Goal: Transaction & Acquisition: Download file/media

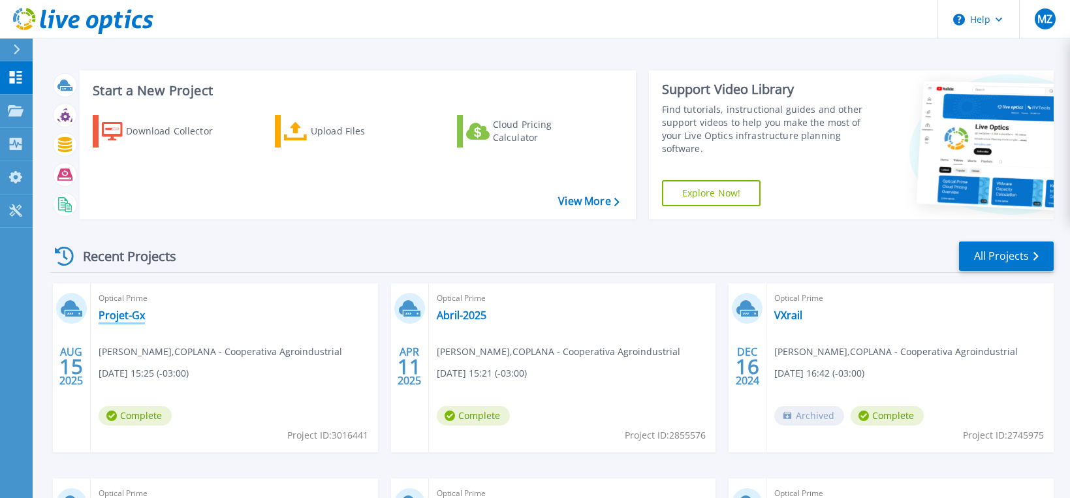
click at [125, 317] on link "Projet-Gx" at bounding box center [122, 315] width 46 height 13
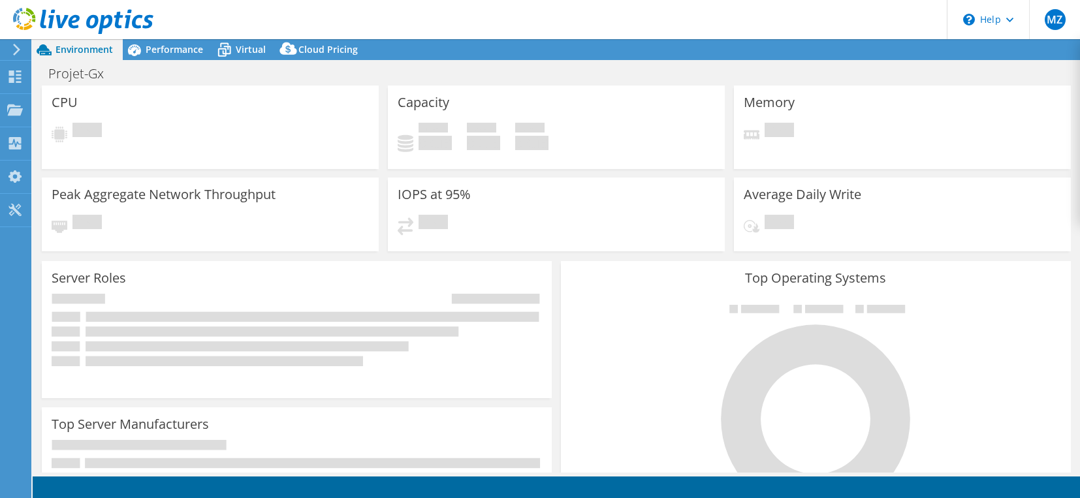
select select "USD"
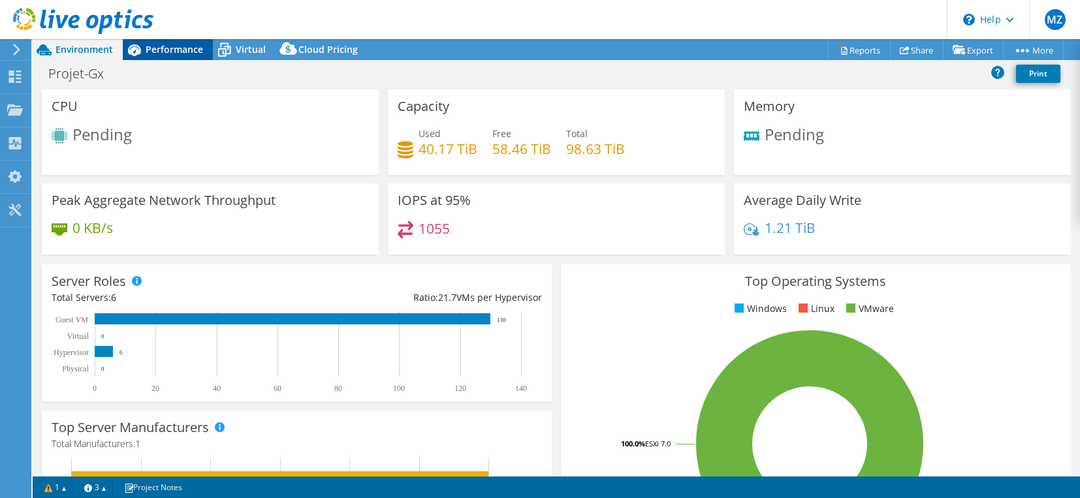
click at [166, 52] on span "Performance" at bounding box center [174, 49] width 57 height 12
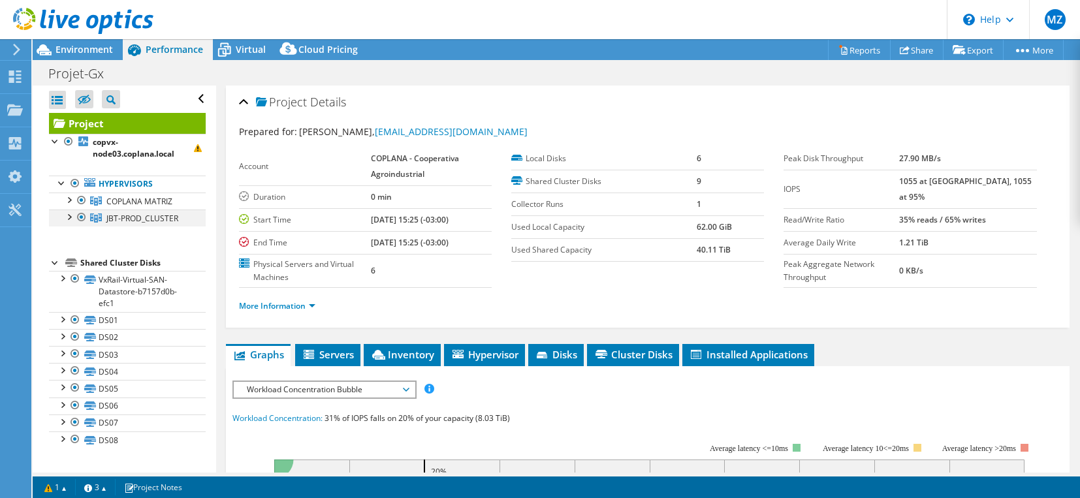
click at [76, 217] on div at bounding box center [81, 218] width 13 height 16
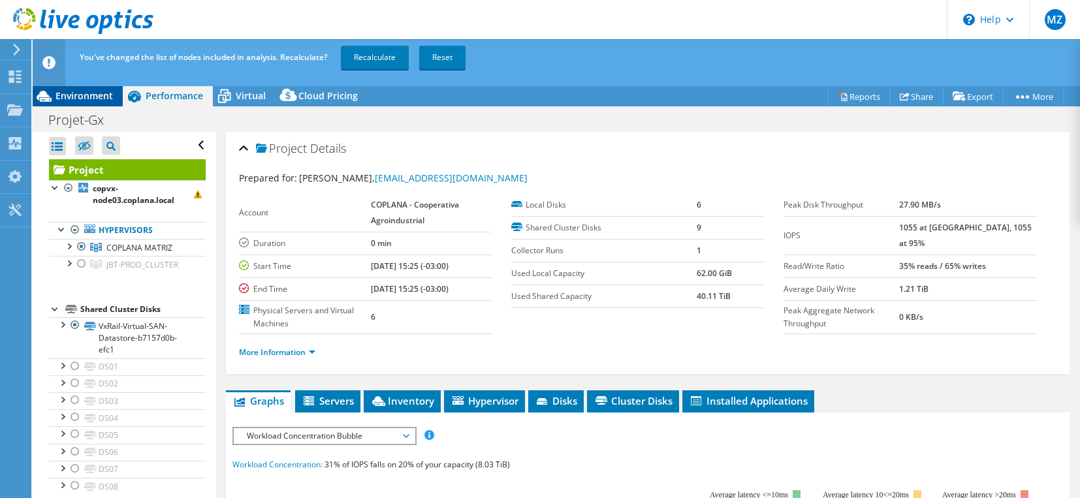
click at [91, 102] on div "Environment" at bounding box center [78, 96] width 90 height 21
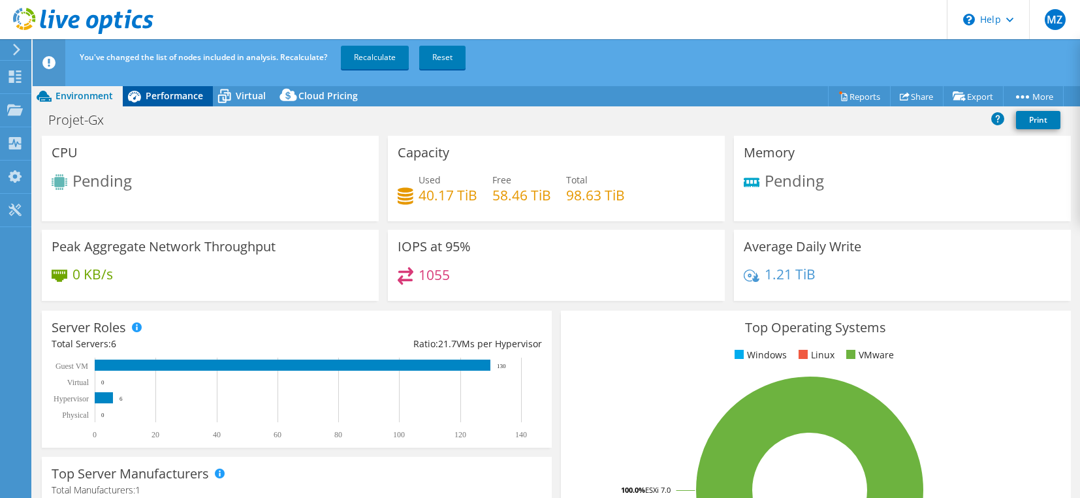
click at [188, 102] on div "Performance" at bounding box center [168, 96] width 90 height 21
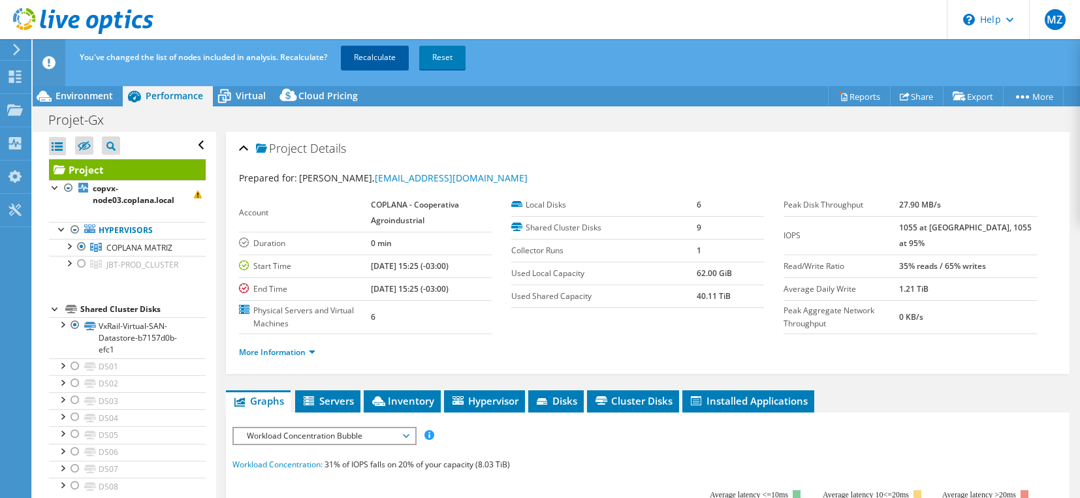
click at [382, 54] on link "Recalculate" at bounding box center [375, 57] width 68 height 23
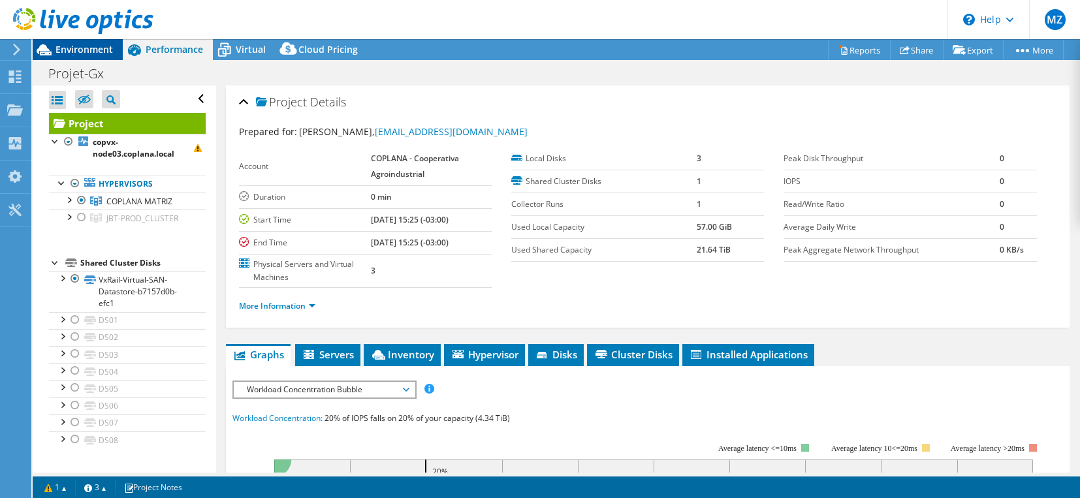
click at [87, 53] on span "Environment" at bounding box center [83, 49] width 57 height 12
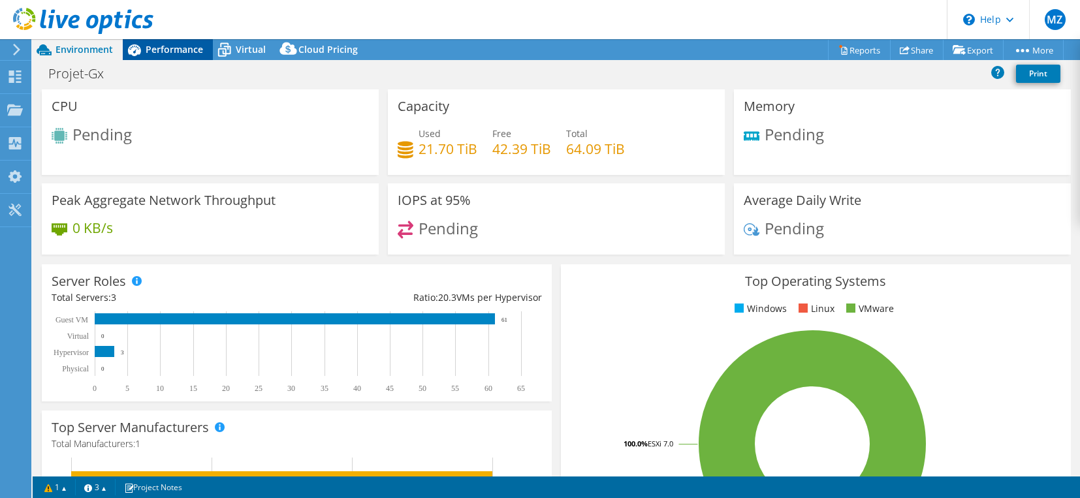
click at [155, 45] on span "Performance" at bounding box center [174, 49] width 57 height 12
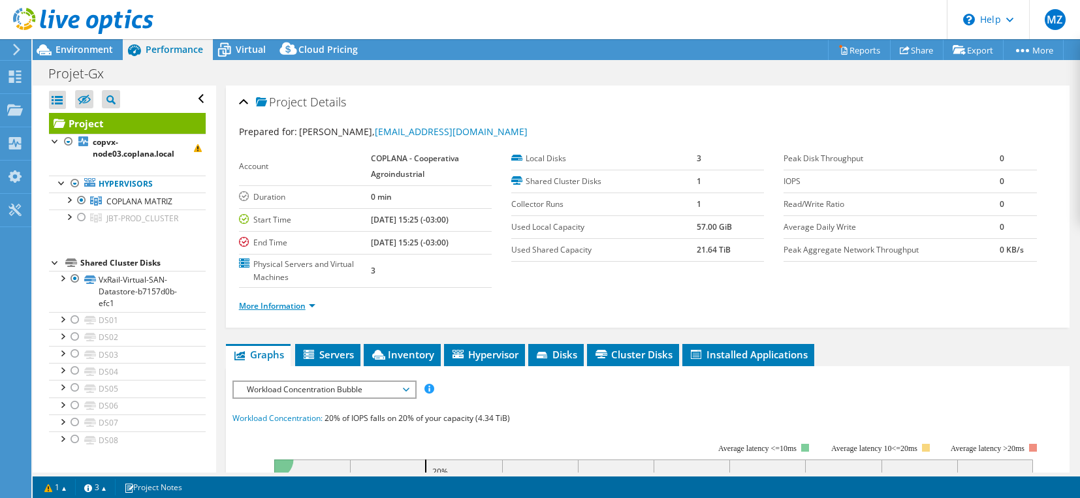
click at [248, 304] on link "More Information" at bounding box center [277, 305] width 76 height 11
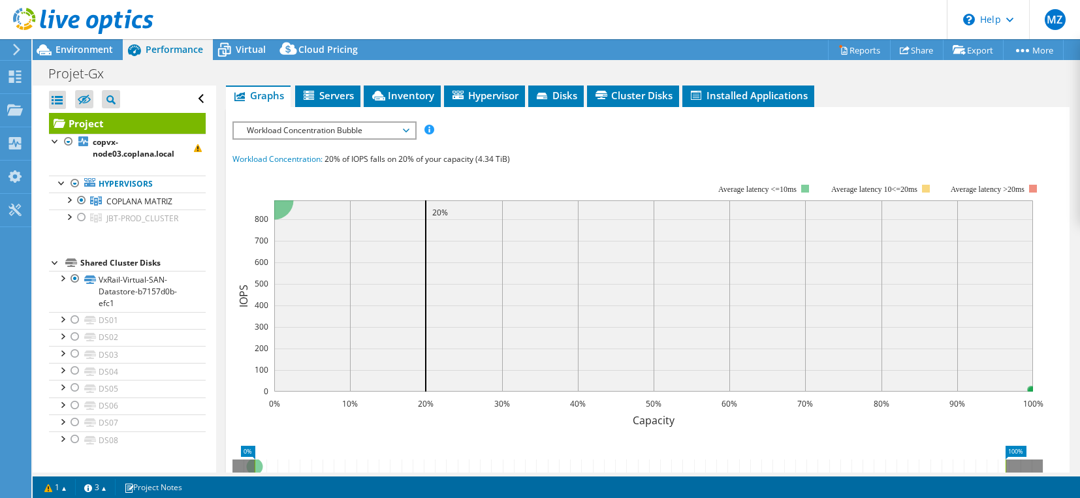
scroll to position [392, 0]
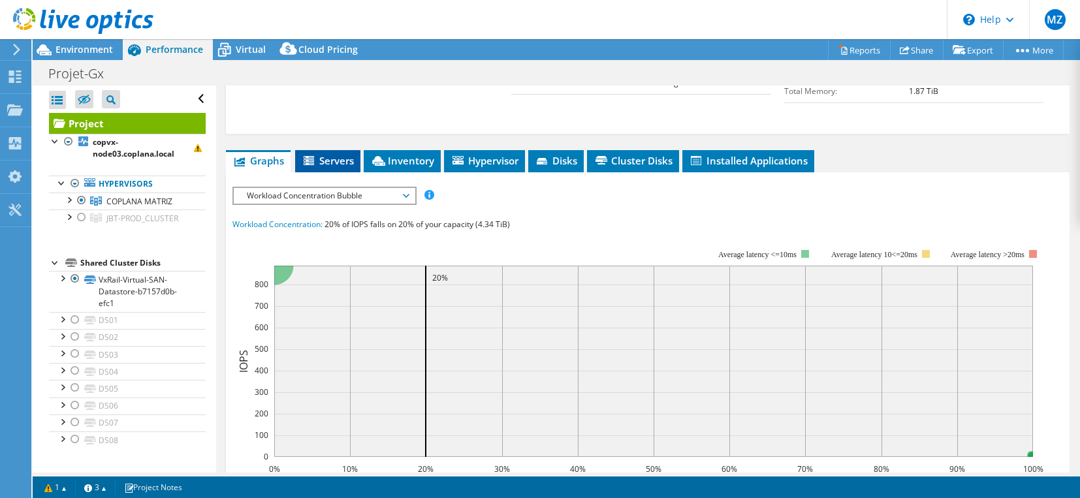
click at [310, 159] on icon at bounding box center [310, 161] width 13 height 11
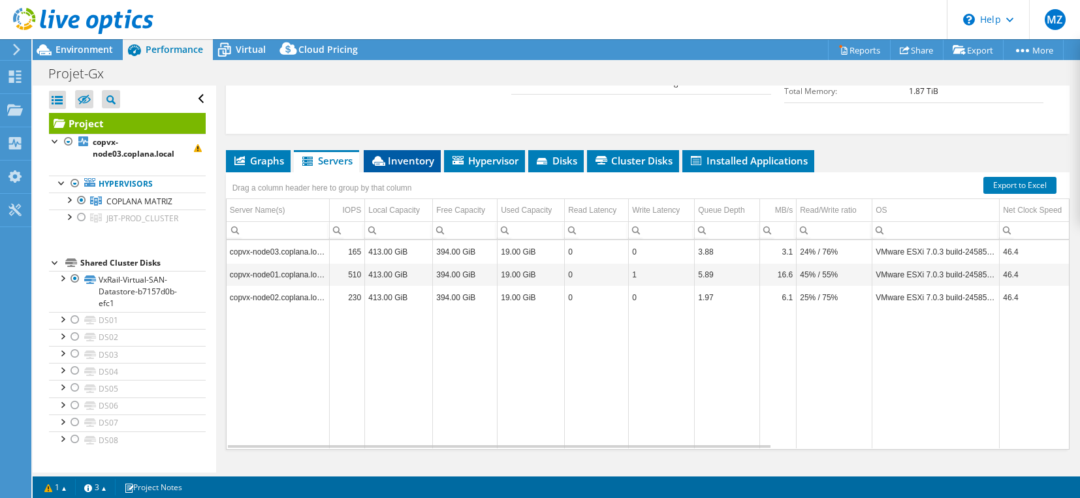
click at [385, 158] on icon at bounding box center [378, 161] width 13 height 10
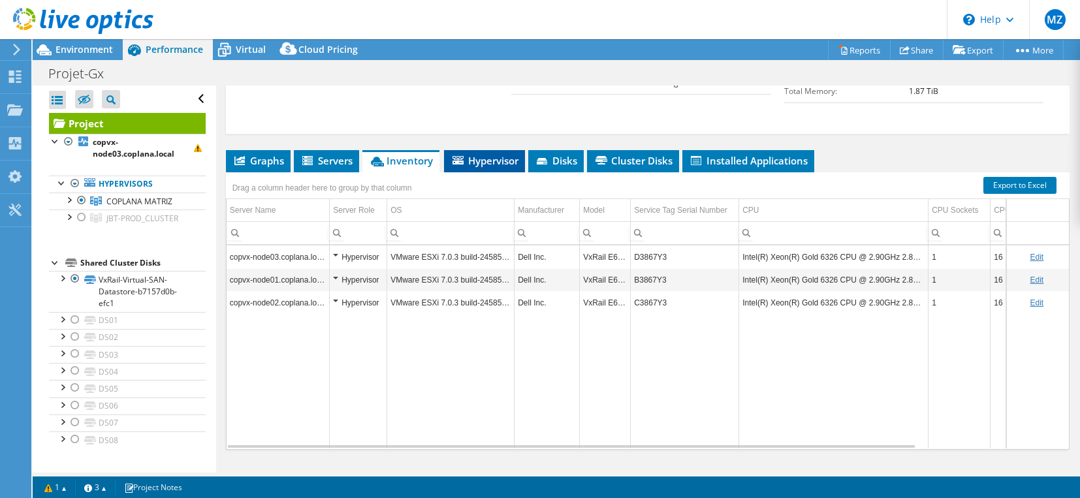
click at [475, 161] on span "Hypervisor" at bounding box center [484, 160] width 68 height 13
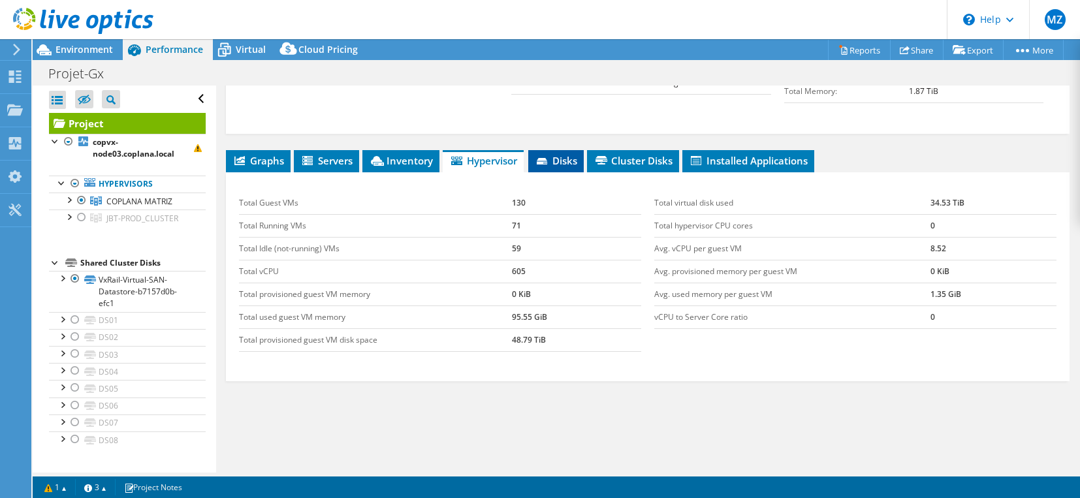
click at [552, 159] on span "Disks" at bounding box center [556, 160] width 42 height 13
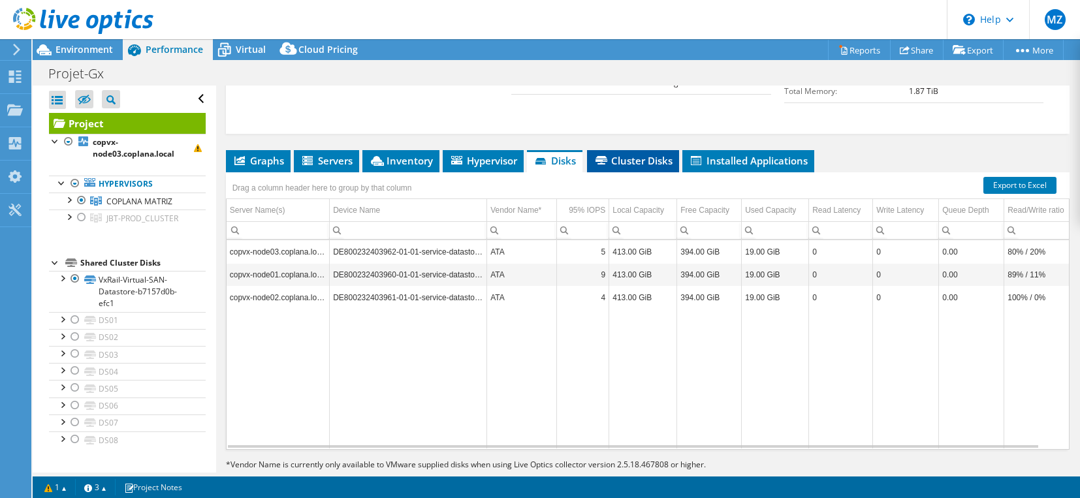
click at [615, 159] on span "Cluster Disks" at bounding box center [632, 160] width 79 height 13
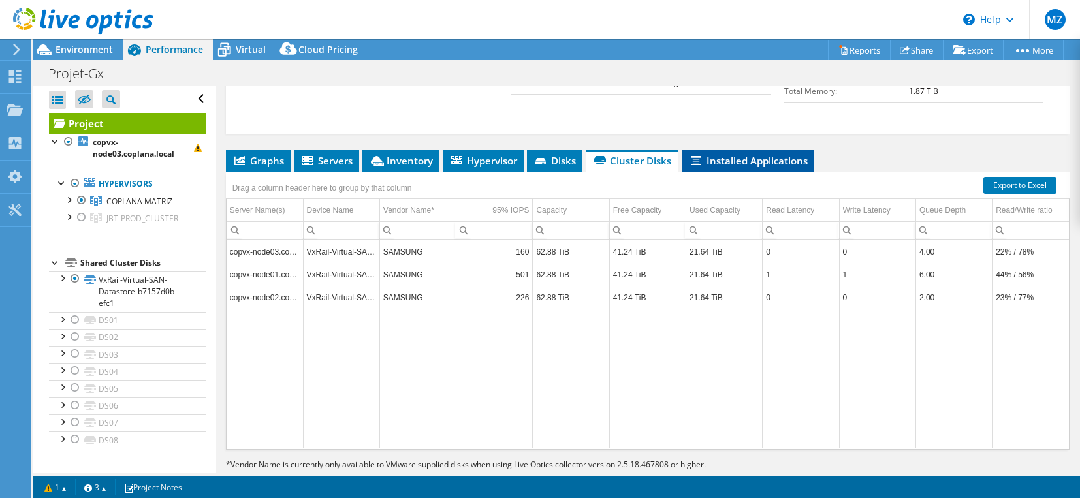
click at [726, 159] on span "Installed Applications" at bounding box center [748, 160] width 119 height 13
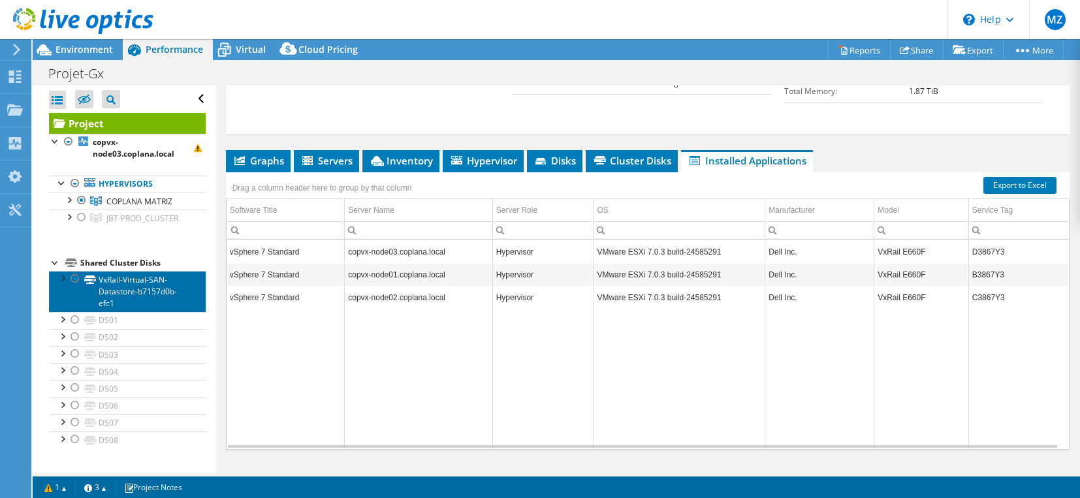
click at [131, 285] on link "VxRail-Virtual-SAN-Datastore-b7157d0b-efc1" at bounding box center [127, 291] width 157 height 40
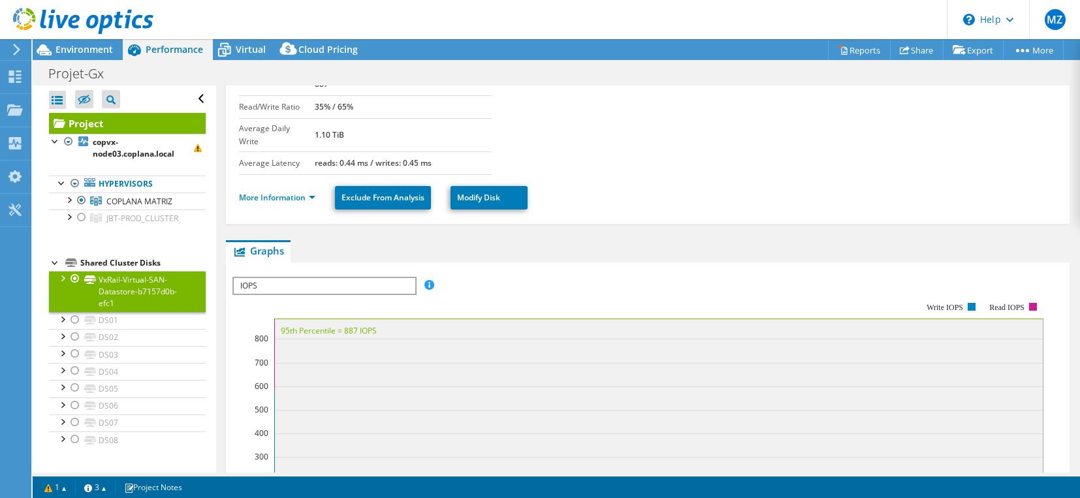
scroll to position [0, 0]
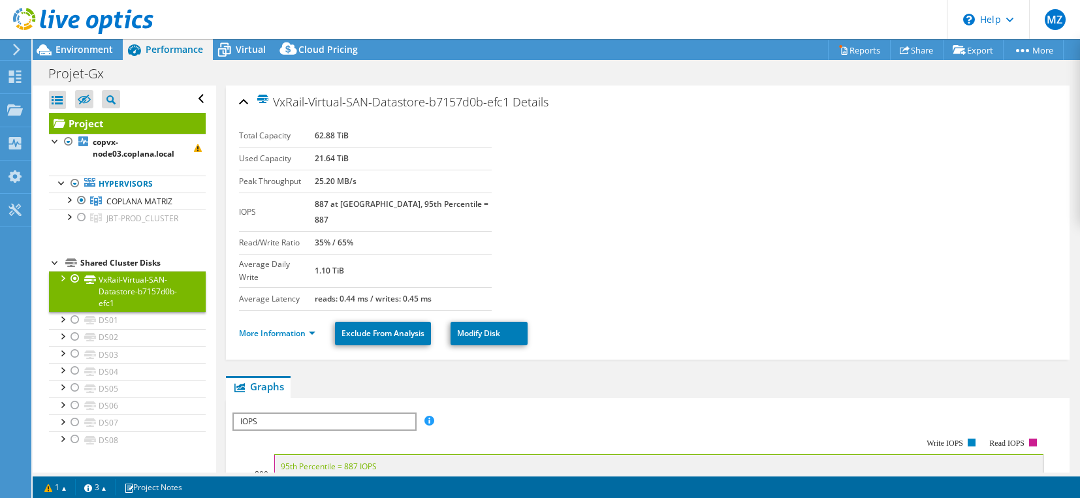
click at [238, 102] on div "VxRail-Virtual-SAN-Datastore-b7157d0b-efc1 Details Total Capacity 62.88 TiB Use…" at bounding box center [647, 223] width 843 height 274
click at [321, 45] on span "Cloud Pricing" at bounding box center [327, 49] width 59 height 12
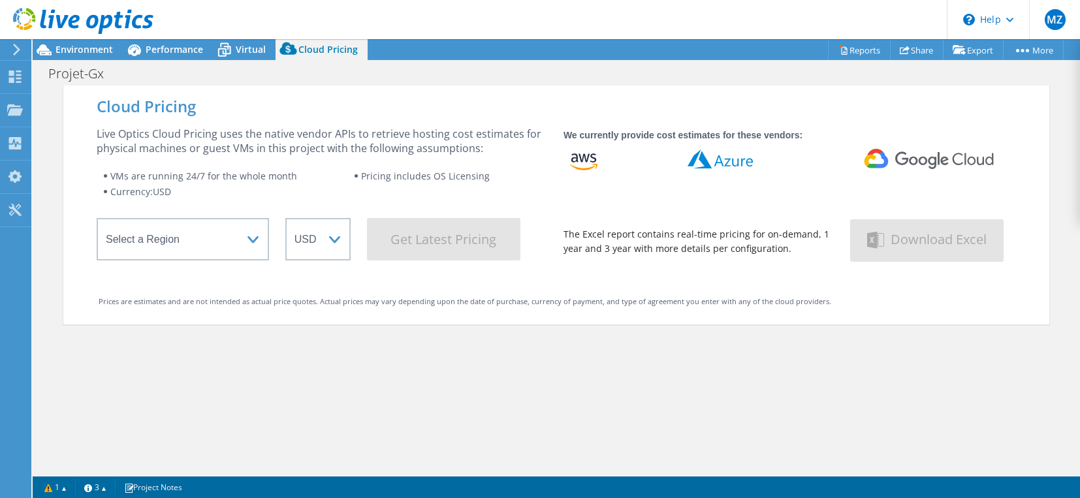
click at [173, 61] on div "Projet-Gx Print" at bounding box center [556, 72] width 1047 height 25
click at [164, 56] on div "Performance" at bounding box center [168, 49] width 90 height 21
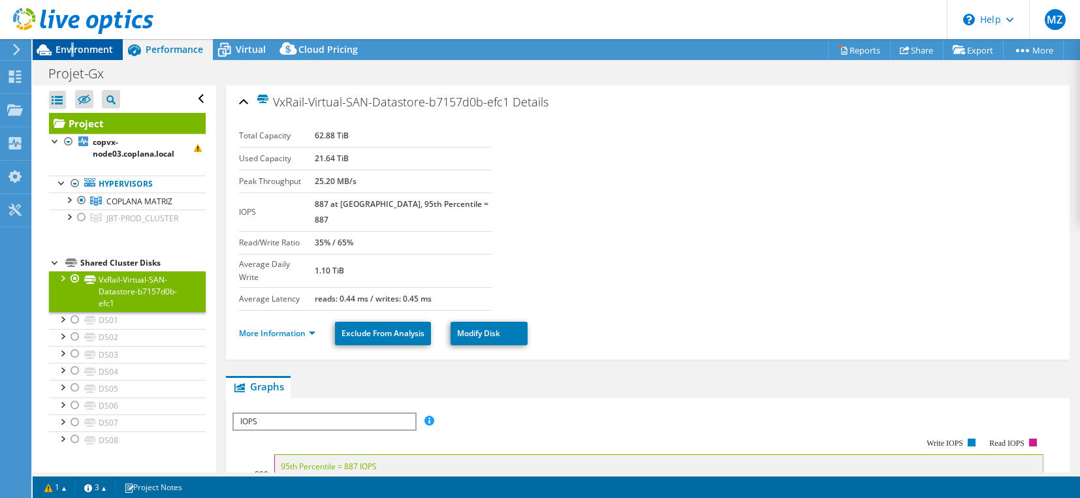
drag, startPoint x: 164, startPoint y: 56, endPoint x: 72, endPoint y: 58, distance: 92.1
click at [72, 58] on div "Environment" at bounding box center [78, 49] width 90 height 21
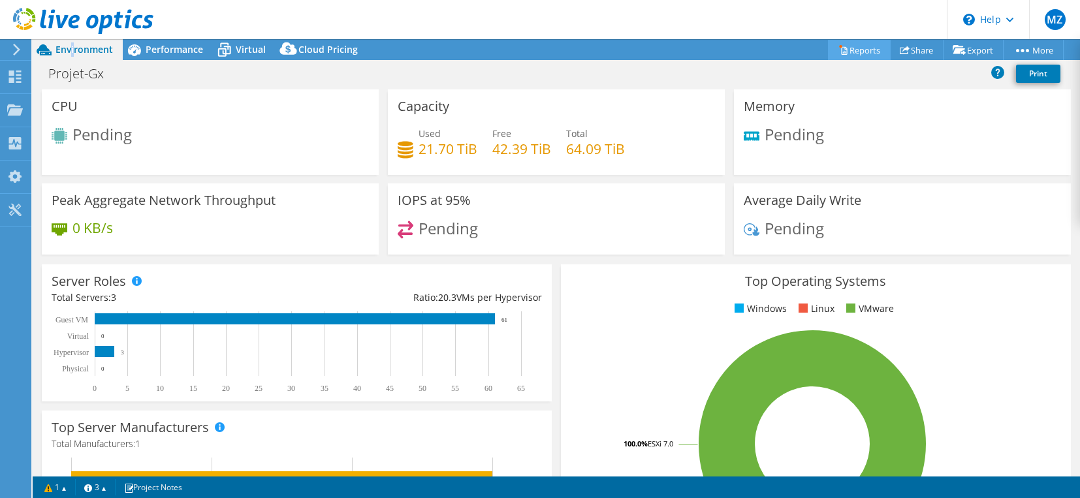
click at [848, 54] on link "Reports" at bounding box center [859, 50] width 63 height 20
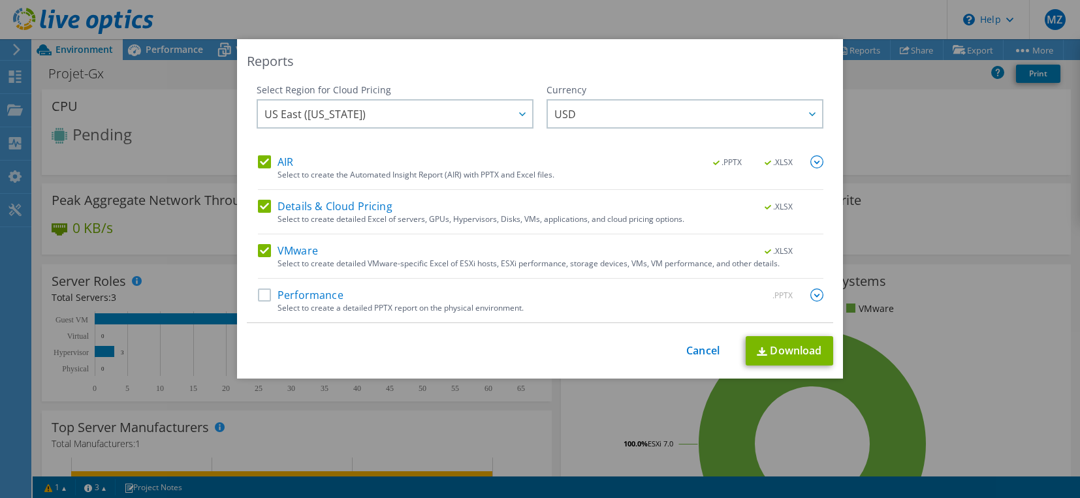
drag, startPoint x: 269, startPoint y: 290, endPoint x: 266, endPoint y: 296, distance: 7.3
click at [266, 296] on label "Performance" at bounding box center [301, 294] width 86 height 13
click at [0, 0] on input "Performance" at bounding box center [0, 0] width 0 height 0
click at [568, 105] on span "USD" at bounding box center [688, 114] width 268 height 27
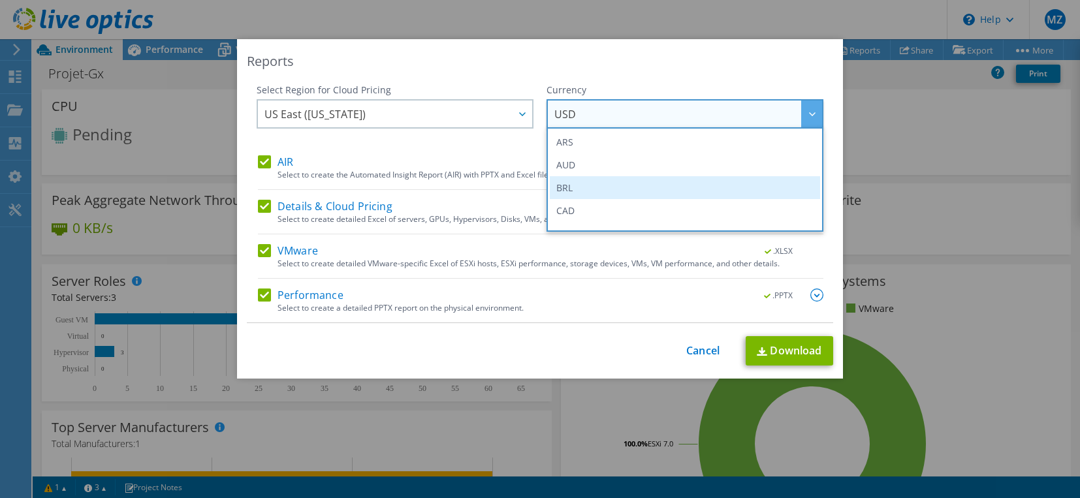
click at [557, 189] on li "BRL" at bounding box center [685, 187] width 270 height 23
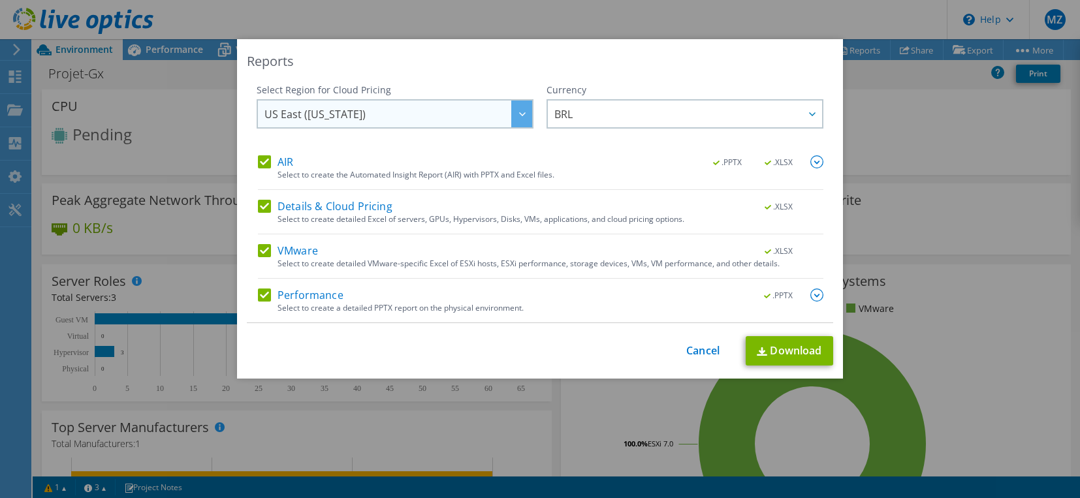
click at [481, 107] on span "US East ([US_STATE])" at bounding box center [398, 114] width 268 height 27
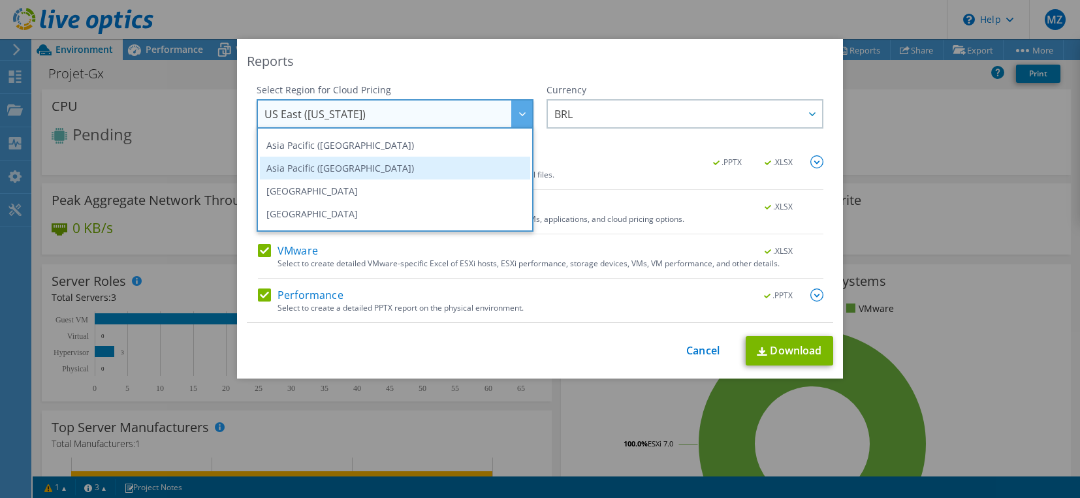
scroll to position [176, 0]
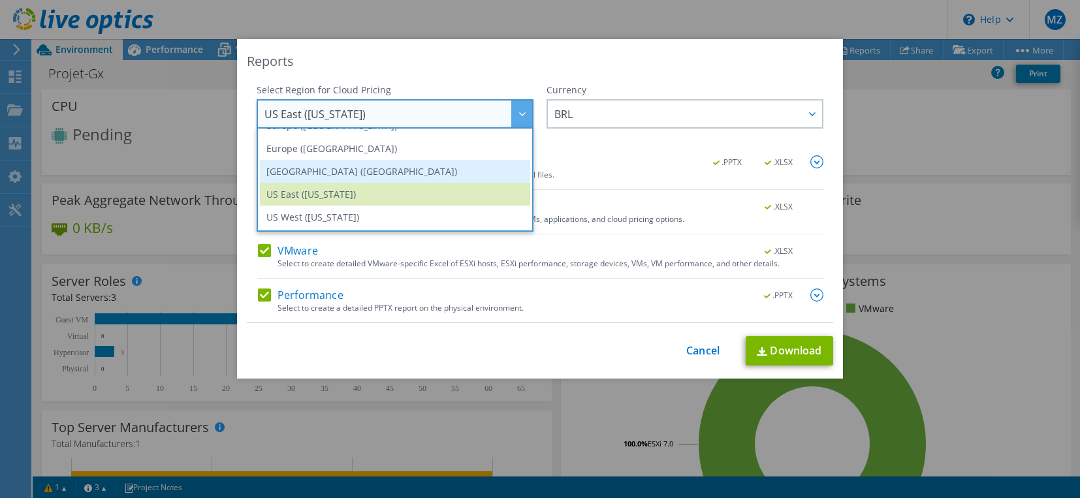
click at [466, 174] on li "[GEOGRAPHIC_DATA] ([GEOGRAPHIC_DATA])" at bounding box center [395, 171] width 270 height 23
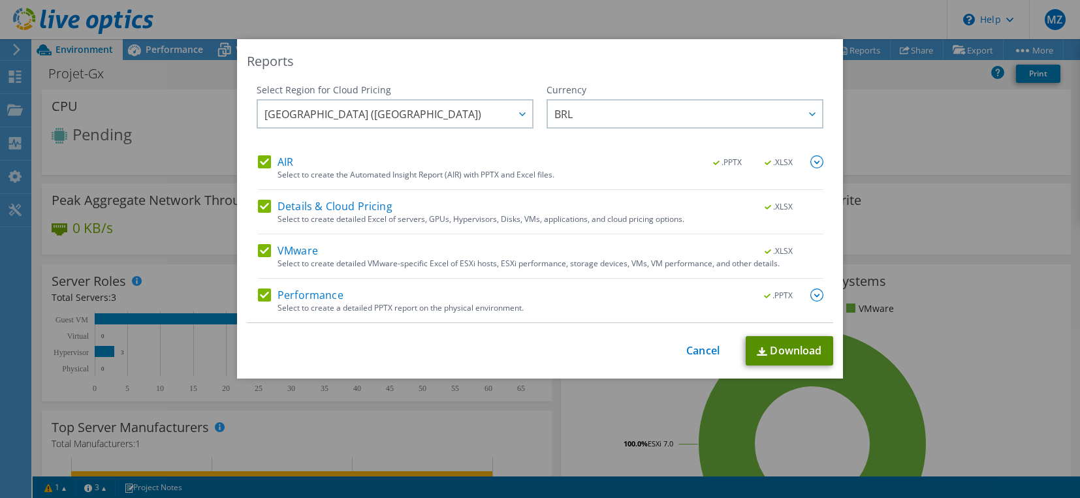
click at [769, 351] on link "Download" at bounding box center [788, 350] width 87 height 29
click at [919, 251] on div "Reports Select Region for Cloud Pricing Asia Pacific (Hong Kong) Asia Pacific (…" at bounding box center [540, 249] width 1080 height 420
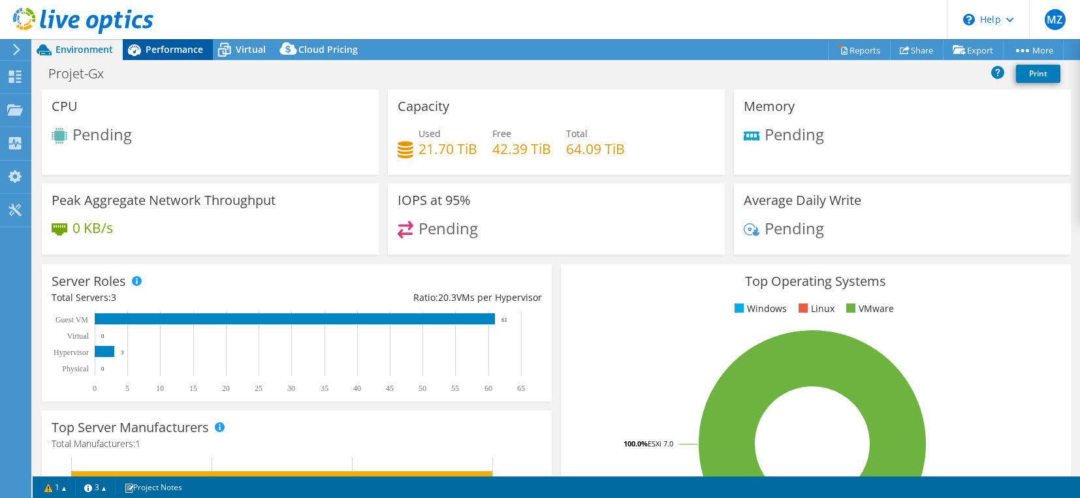
click at [189, 50] on span "Performance" at bounding box center [174, 49] width 57 height 12
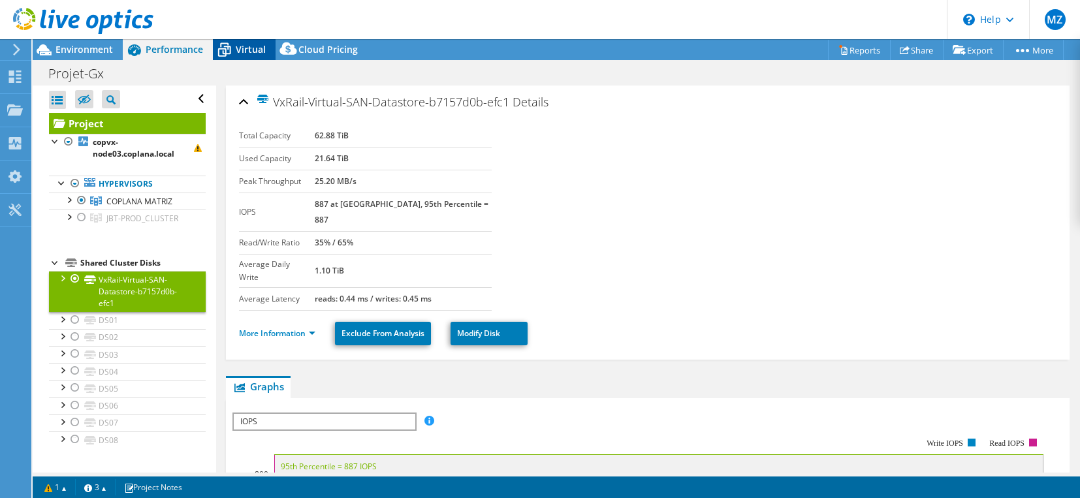
click at [241, 53] on span "Virtual" at bounding box center [251, 49] width 30 height 12
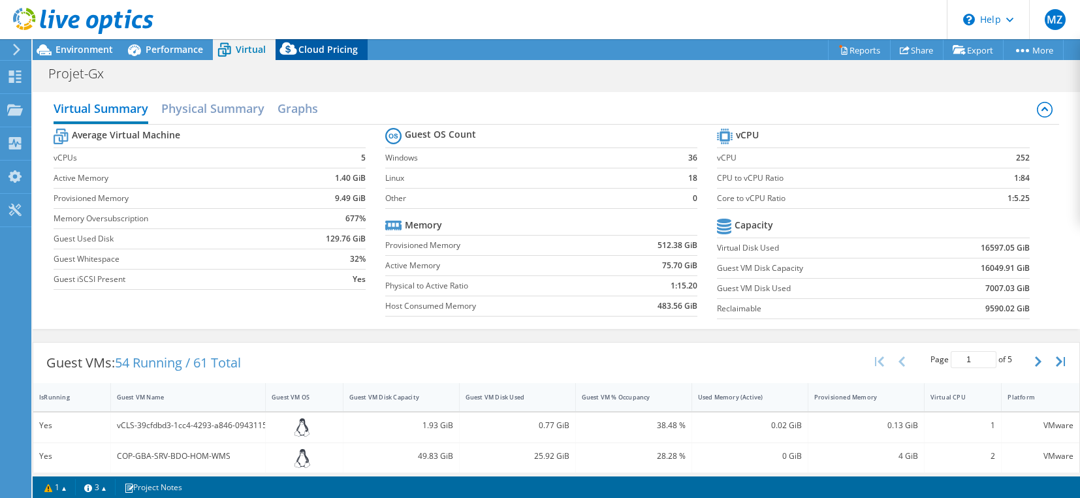
click at [294, 55] on icon at bounding box center [288, 52] width 26 height 26
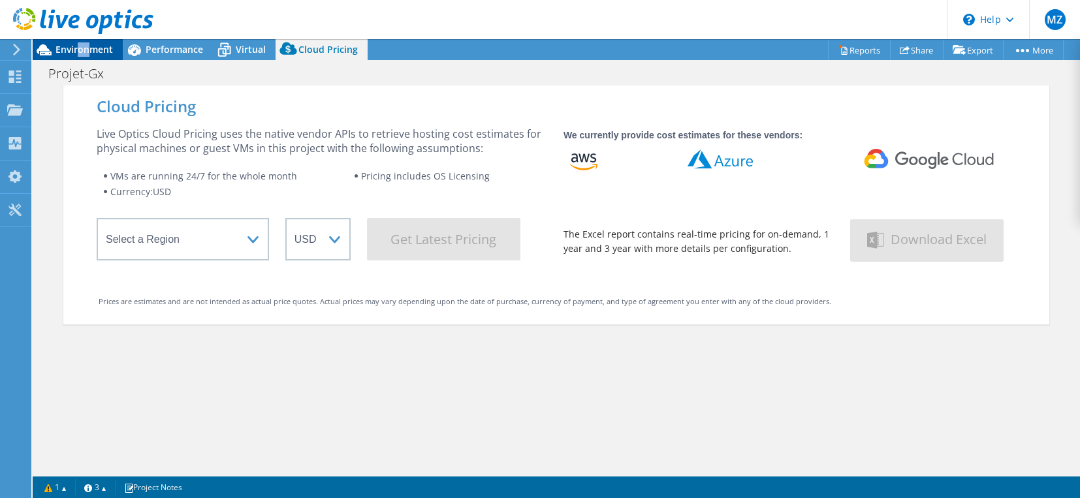
click at [79, 54] on span "Environment" at bounding box center [83, 49] width 57 height 12
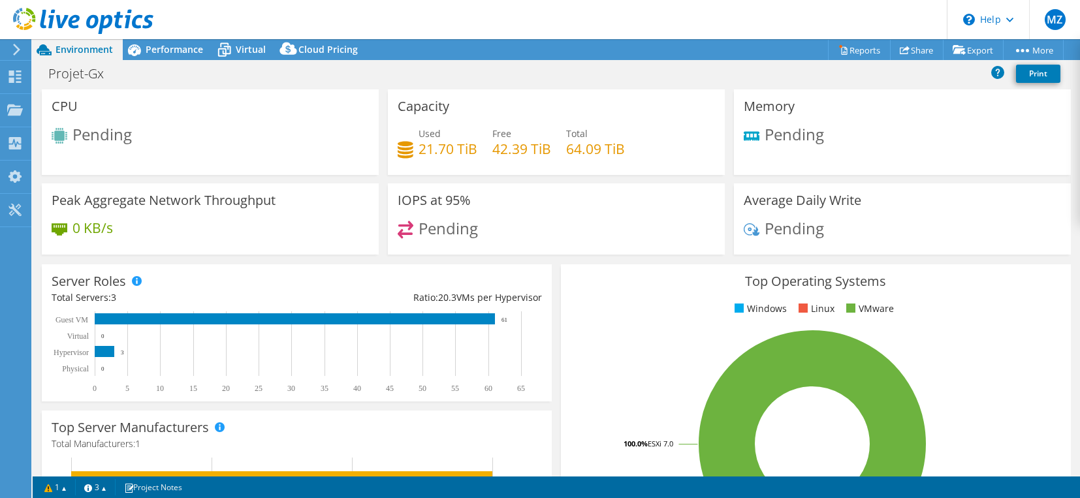
drag, startPoint x: 79, startPoint y: 54, endPoint x: 14, endPoint y: 52, distance: 65.3
click at [14, 52] on icon at bounding box center [17, 50] width 10 height 12
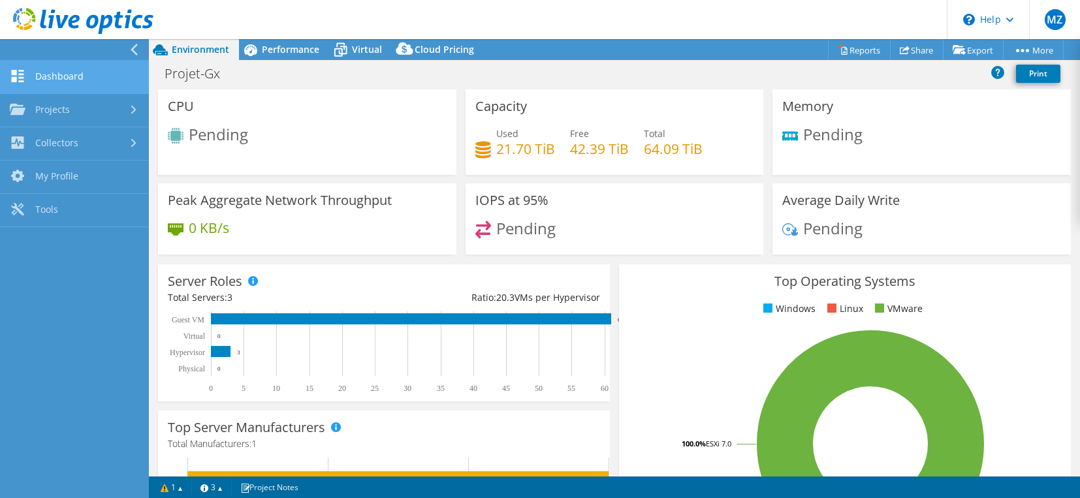
click at [54, 78] on link "Dashboard" at bounding box center [74, 77] width 149 height 33
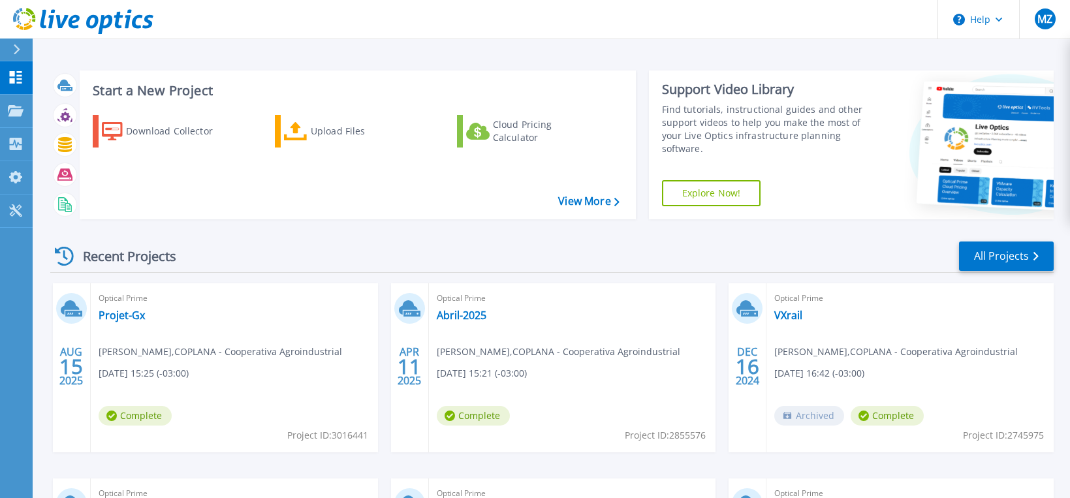
drag, startPoint x: 145, startPoint y: 417, endPoint x: 138, endPoint y: 414, distance: 7.3
click at [138, 414] on span "Complete" at bounding box center [135, 416] width 73 height 20
click at [127, 311] on link "Projet-Gx" at bounding box center [122, 315] width 46 height 13
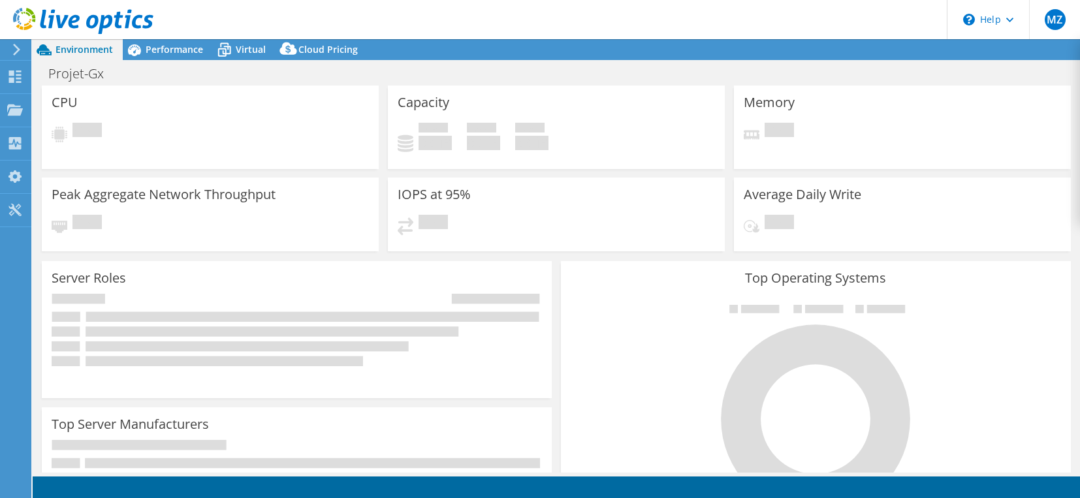
select select "SouthAmerica"
select select "BRL"
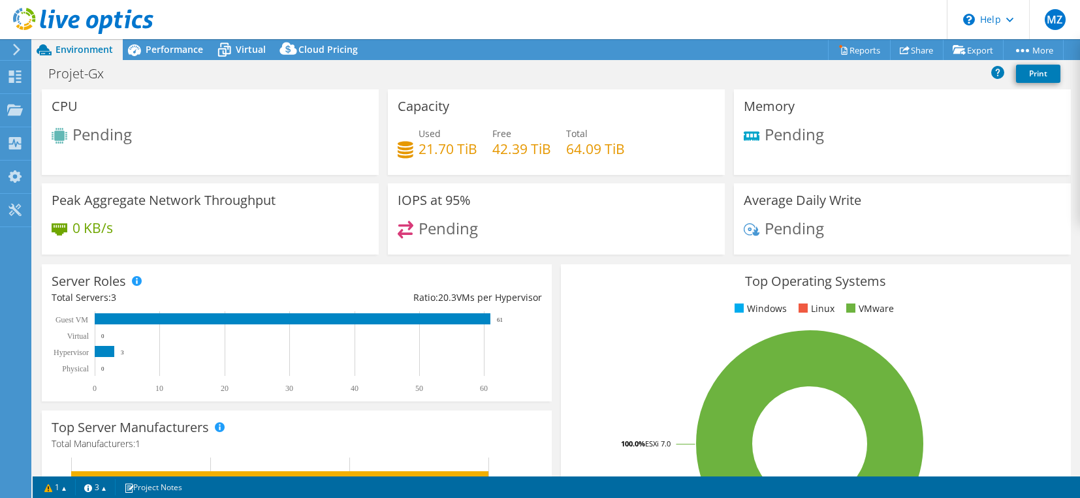
click at [94, 135] on span "Pending" at bounding box center [101, 134] width 59 height 22
click at [165, 45] on span "Performance" at bounding box center [174, 49] width 57 height 12
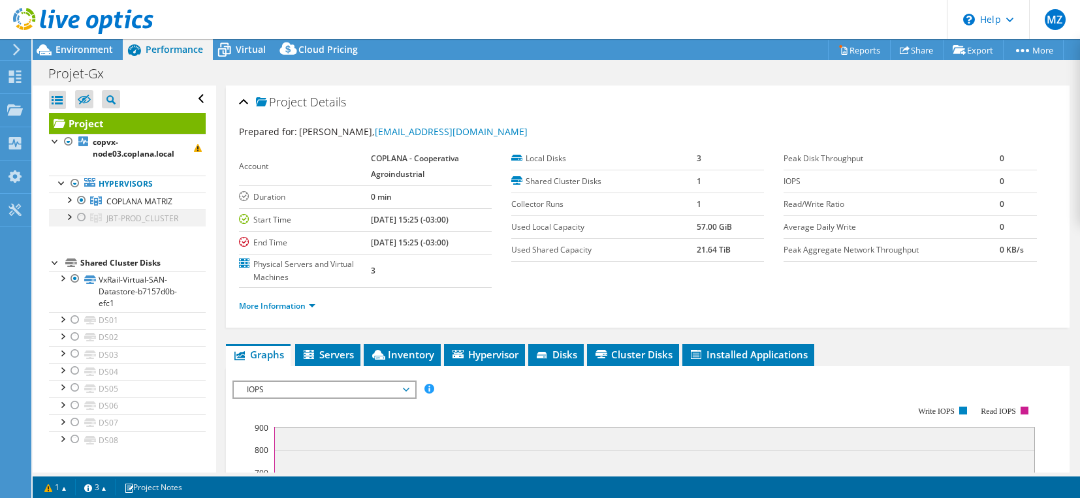
click at [79, 219] on div at bounding box center [81, 218] width 13 height 16
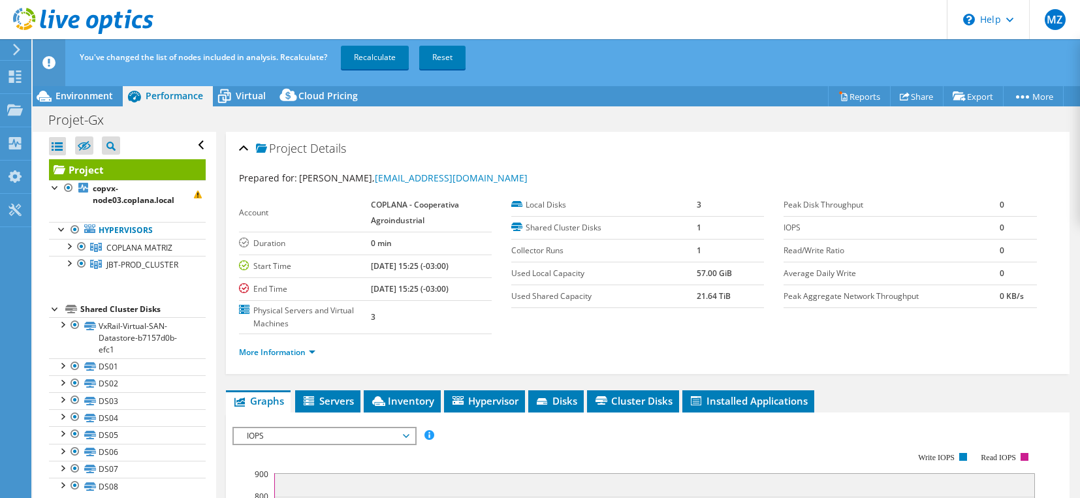
drag, startPoint x: 341, startPoint y: 55, endPoint x: 353, endPoint y: 55, distance: 12.4
click at [342, 54] on span "Recalculate Reset" at bounding box center [404, 57] width 135 height 11
click at [352, 57] on link "Recalculate" at bounding box center [375, 57] width 68 height 23
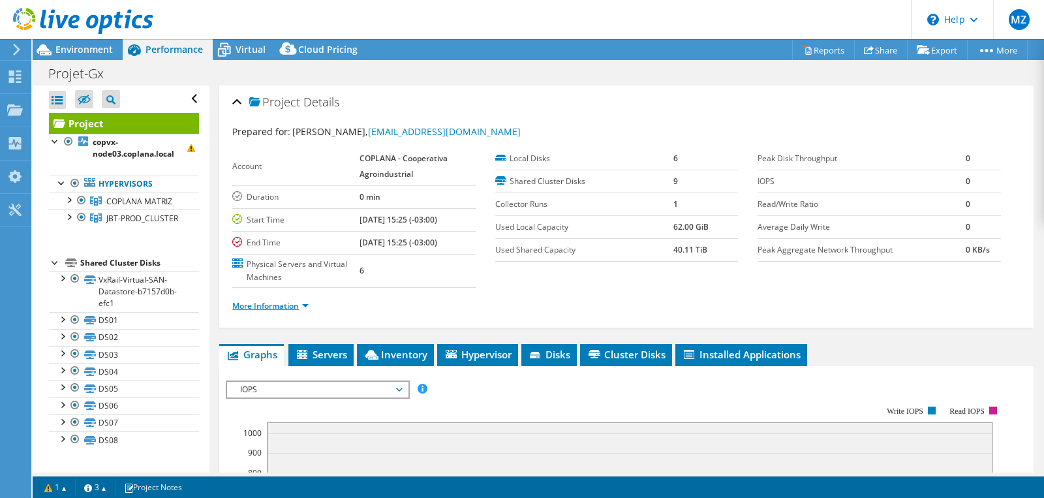
click at [282, 307] on link "More Information" at bounding box center [270, 305] width 76 height 11
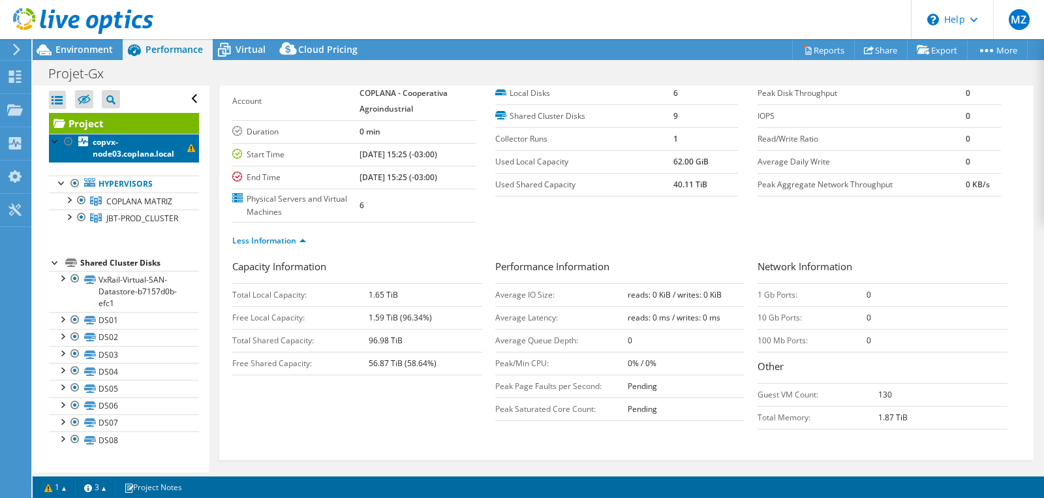
click at [165, 153] on b "copvx-node03.coplana.local" at bounding box center [134, 147] width 82 height 23
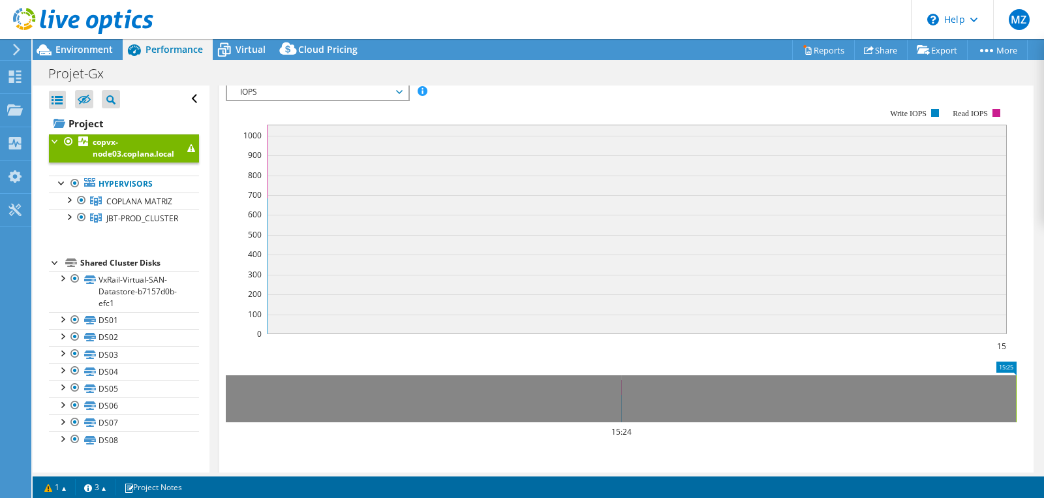
scroll to position [65, 0]
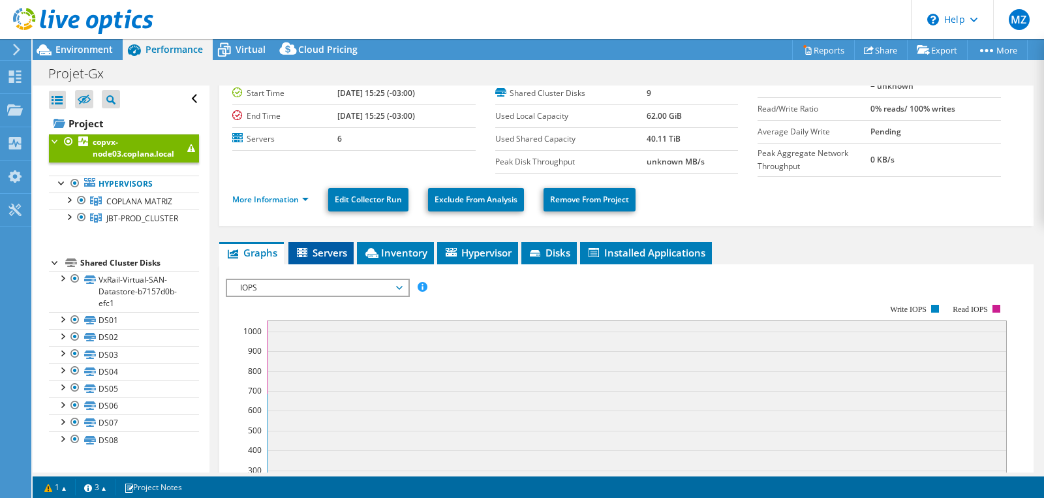
click at [311, 260] on li "Servers" at bounding box center [320, 253] width 65 height 22
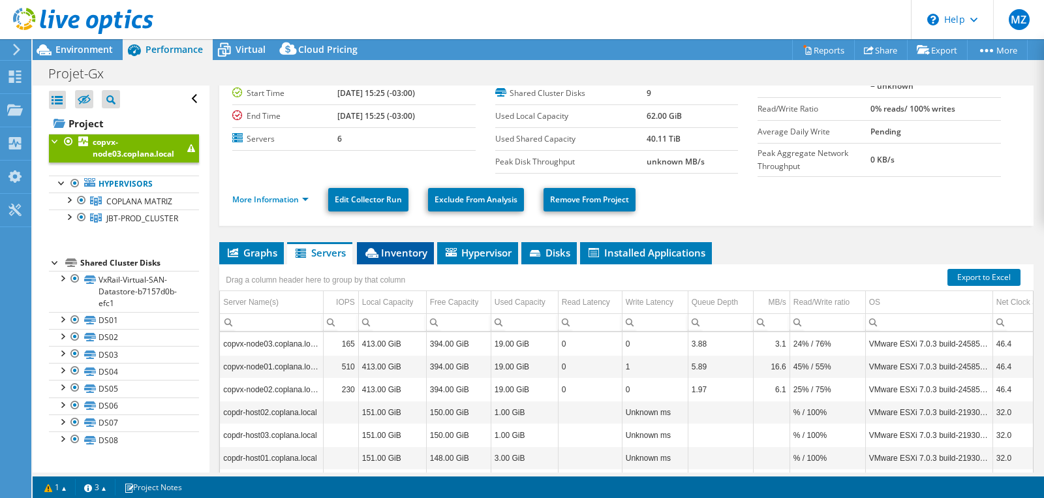
click at [384, 257] on span "Inventory" at bounding box center [396, 252] width 64 height 13
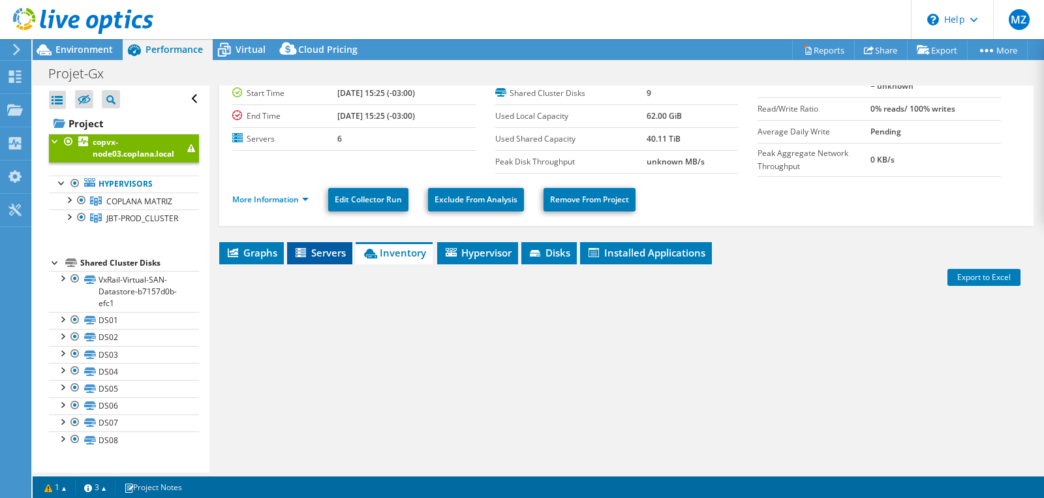
click at [319, 257] on span "Servers" at bounding box center [320, 252] width 52 height 13
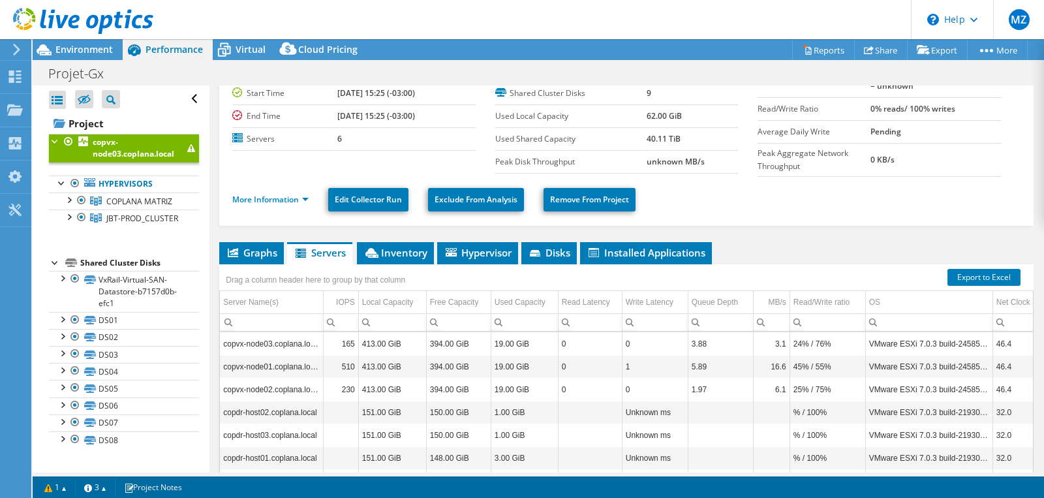
scroll to position [0, 0]
